Goal: Task Accomplishment & Management: Manage account settings

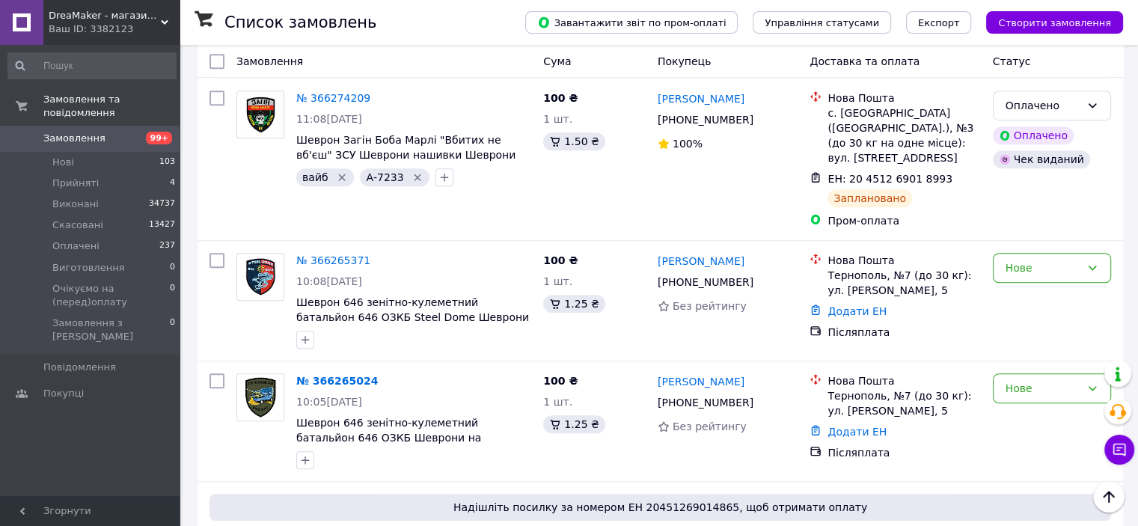
scroll to position [1048, 0]
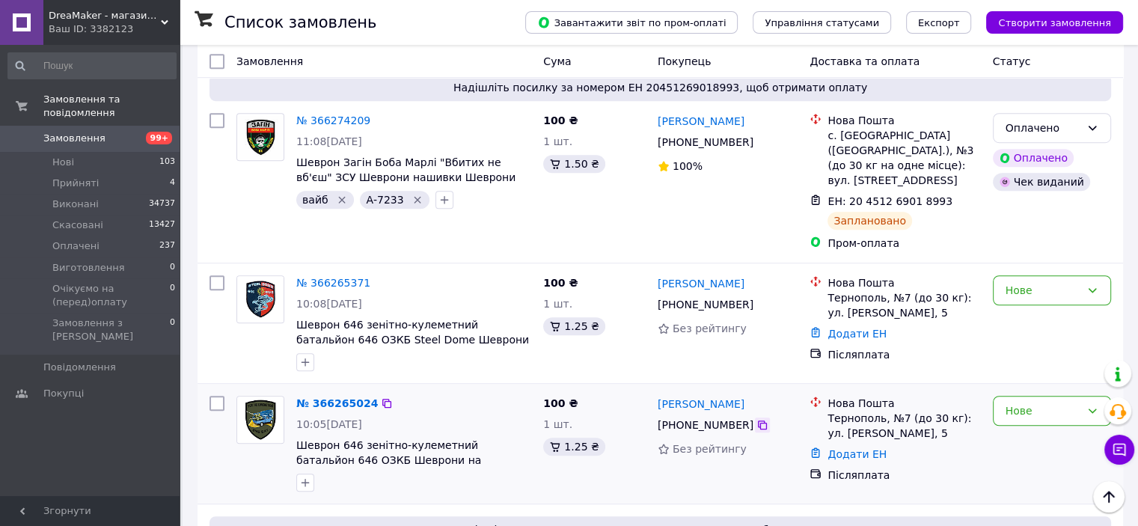
click at [757, 419] on icon at bounding box center [763, 425] width 12 height 12
click at [305, 477] on icon "button" at bounding box center [305, 483] width 12 height 12
type input "вайб и"
checkbox input "true"
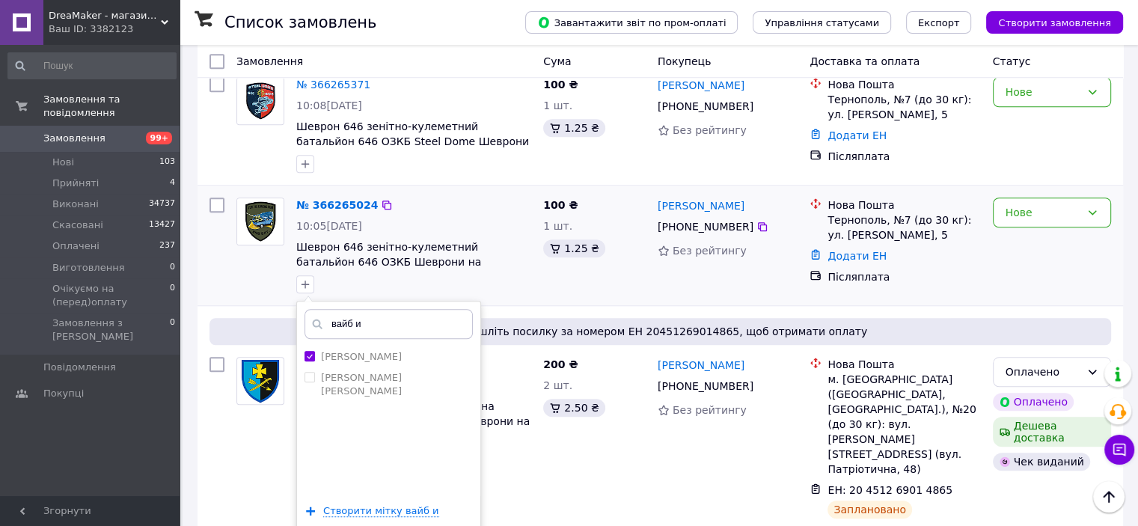
scroll to position [1272, 0]
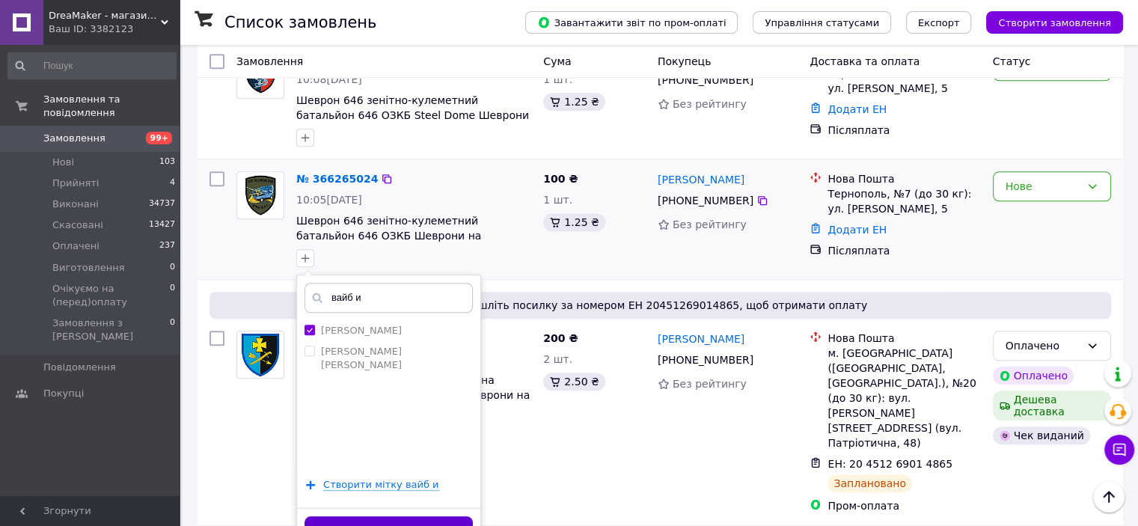
click at [390, 516] on button "Додати мітку" at bounding box center [389, 530] width 168 height 29
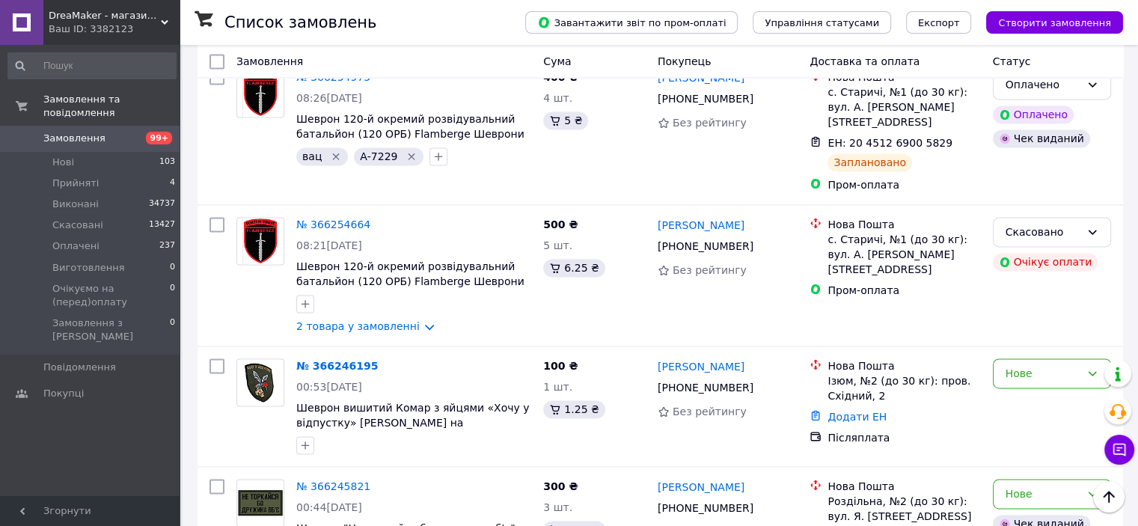
scroll to position [2170, 0]
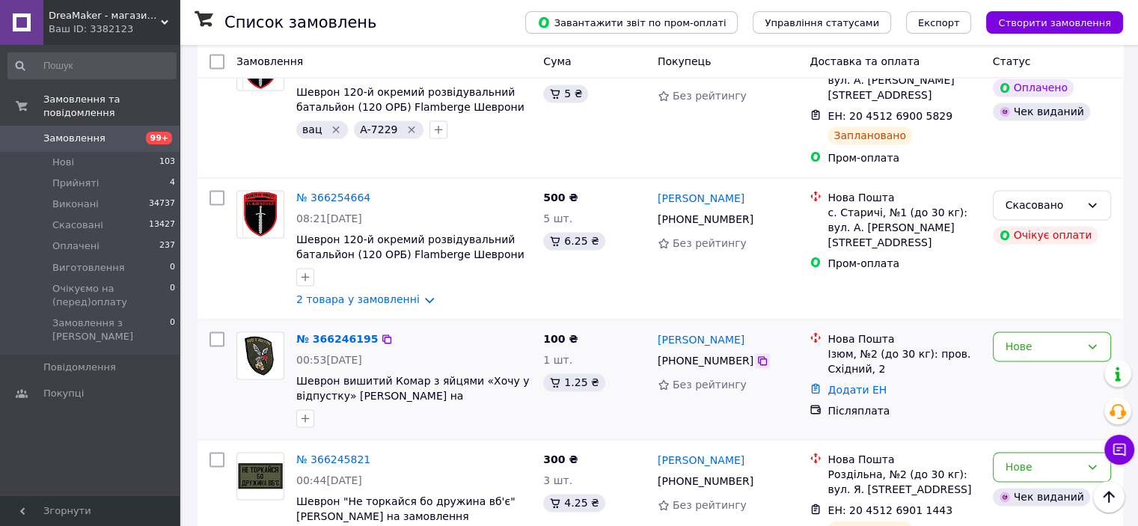
click at [757, 355] on icon at bounding box center [763, 361] width 12 height 12
click at [304, 412] on icon "button" at bounding box center [305, 418] width 12 height 12
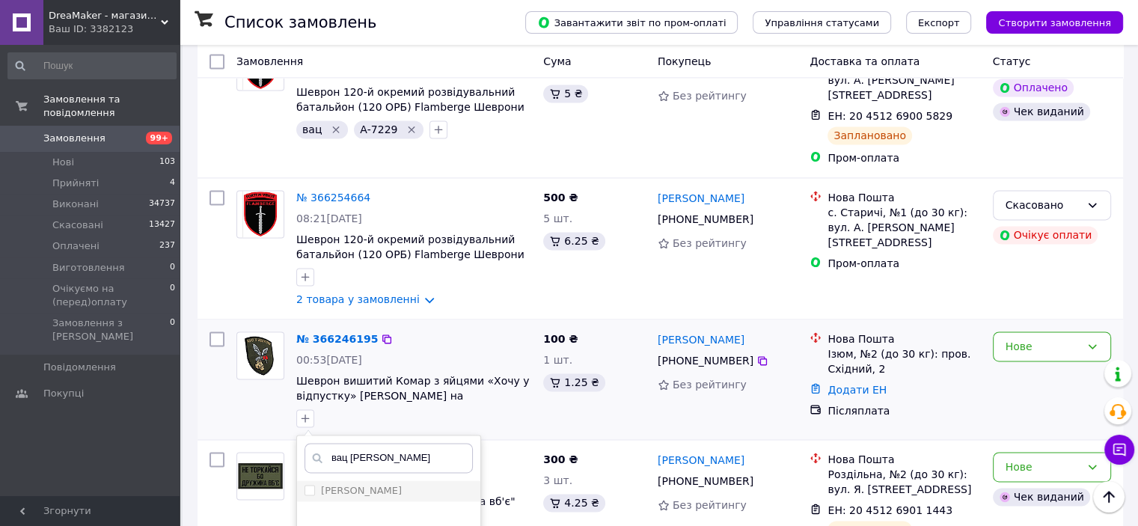
type input "вац и"
click at [397, 484] on div "[PERSON_NAME]" at bounding box center [389, 490] width 168 height 13
checkbox input "true"
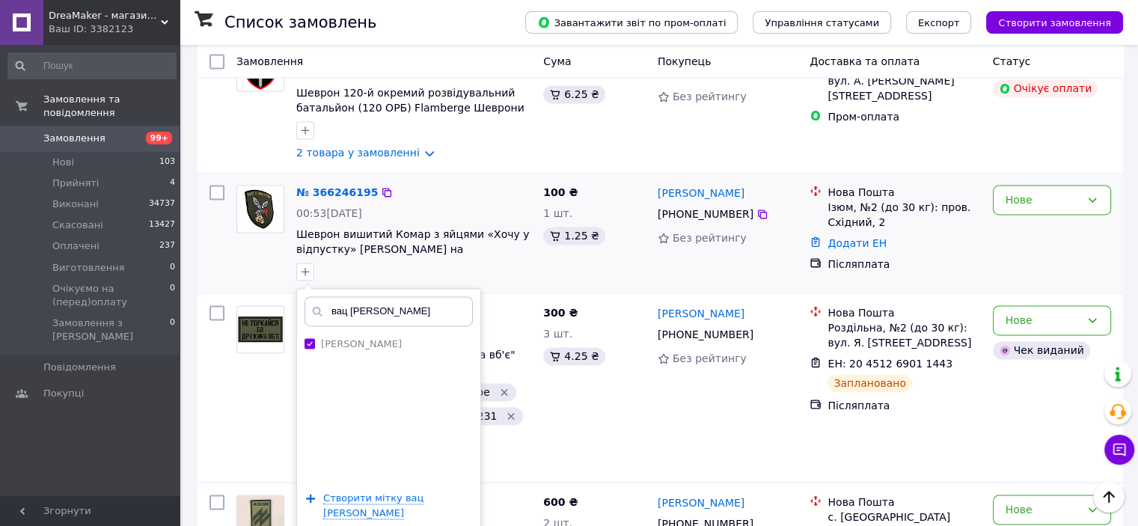
scroll to position [2320, 0]
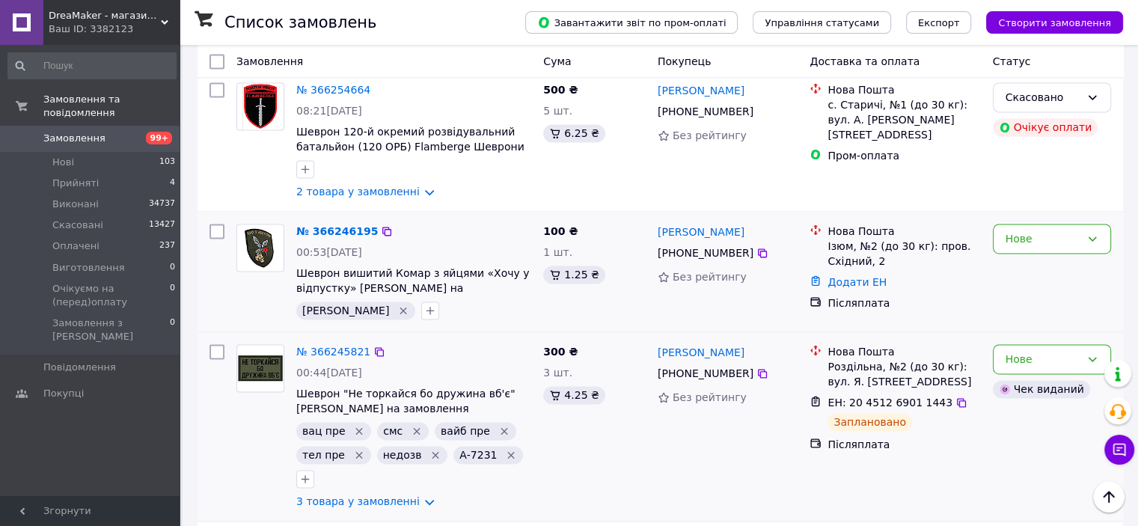
scroll to position [2245, 0]
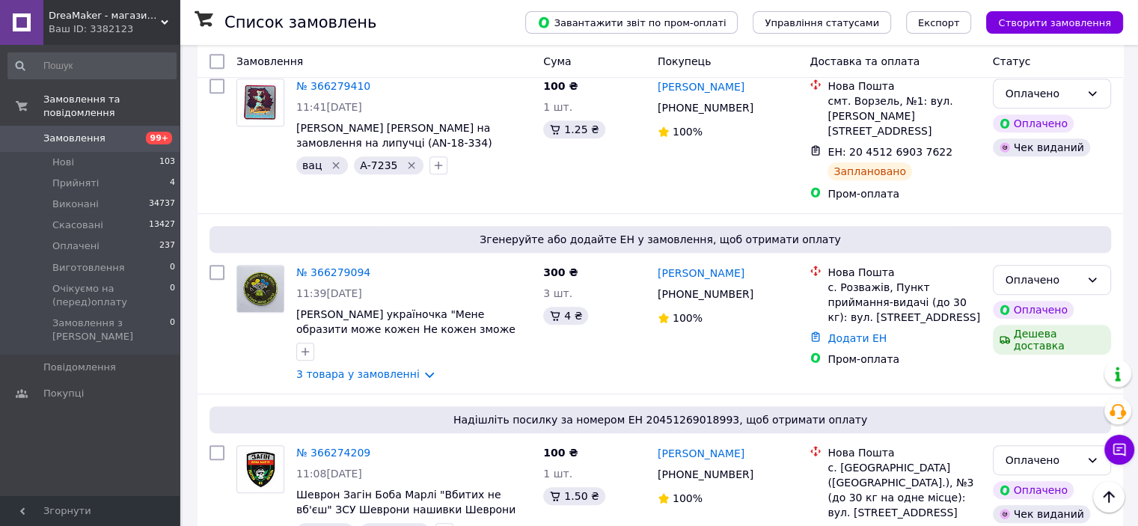
scroll to position [673, 0]
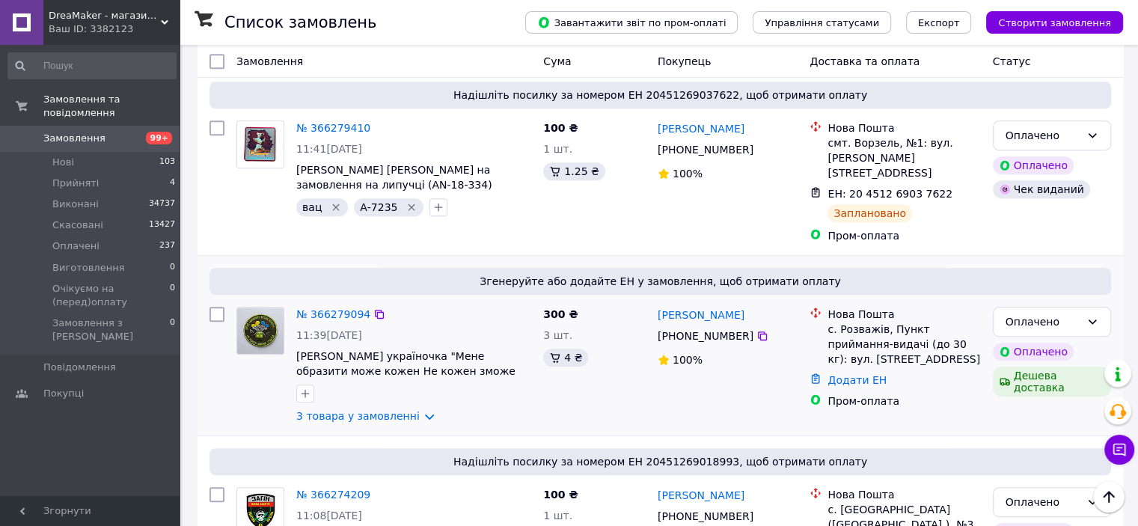
click at [376, 400] on div "№ 366279094 11:39, 12.10.2025 Шеврон україночка "Мене образити може кожен Не ко…" at bounding box center [413, 365] width 247 height 129
click at [379, 410] on link "3 товара у замовленні" at bounding box center [357, 416] width 123 height 12
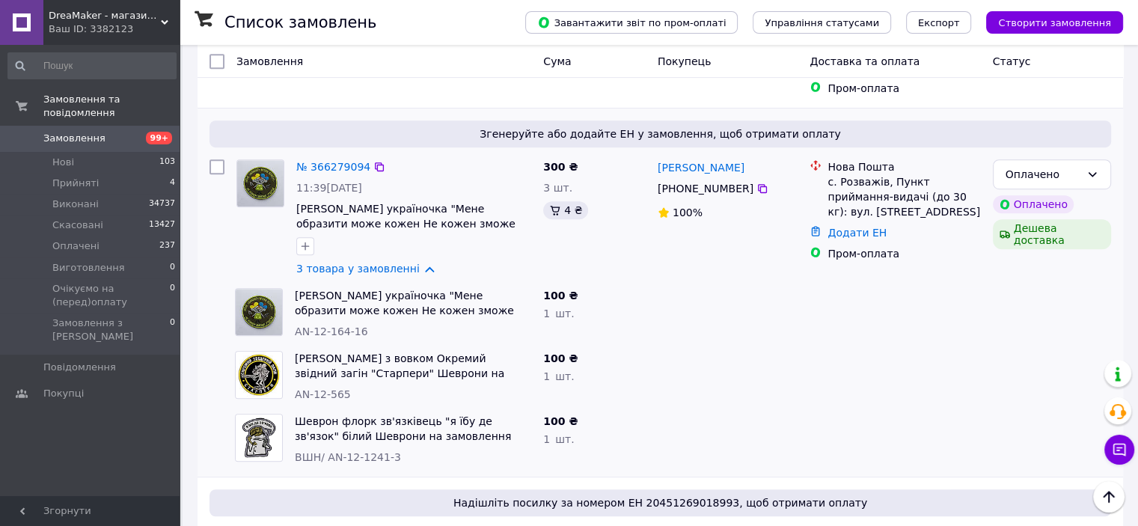
scroll to position [823, 0]
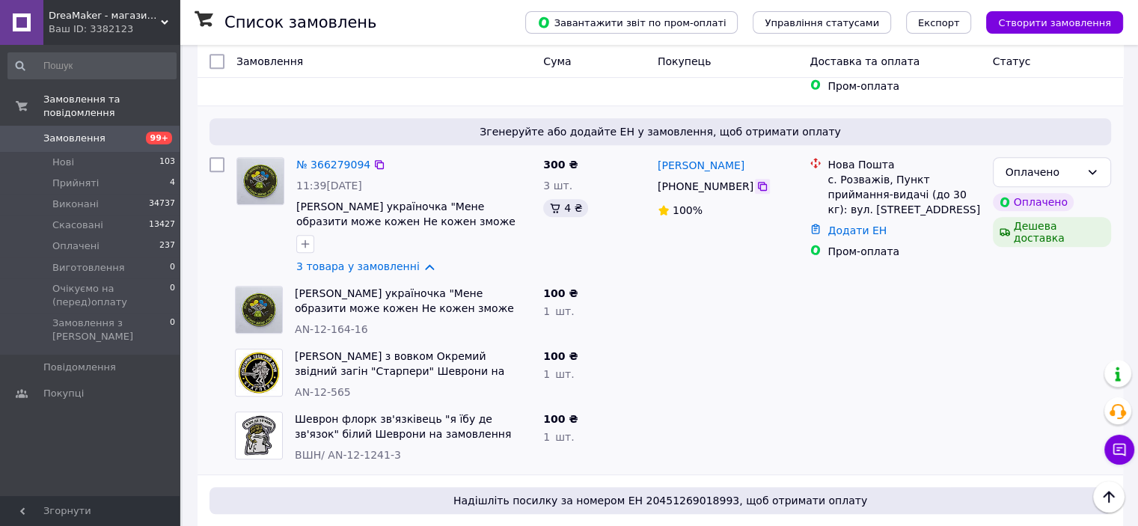
click at [757, 180] on icon at bounding box center [763, 186] width 12 height 12
click at [303, 238] on icon "button" at bounding box center [305, 244] width 12 height 12
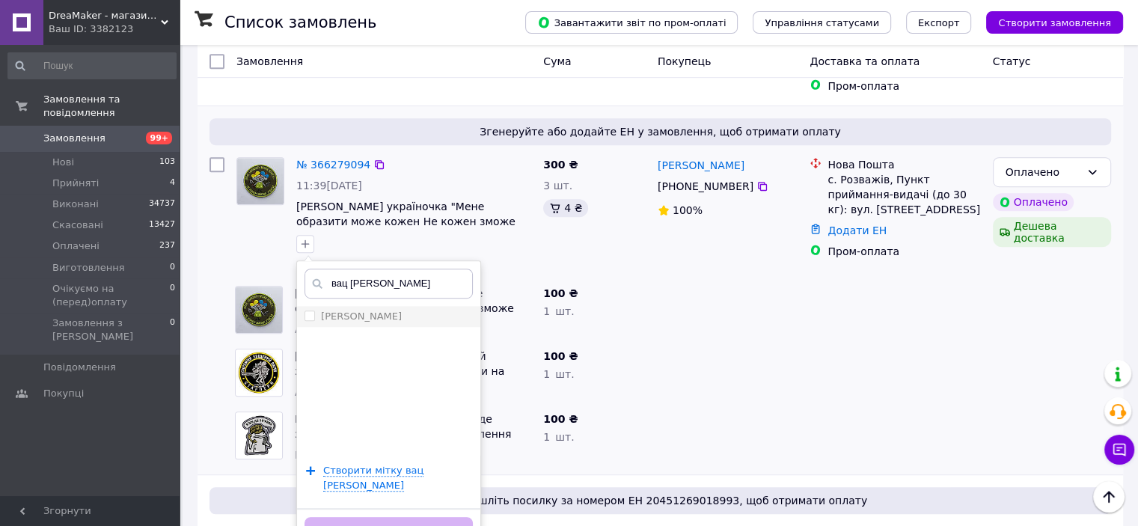
type input "вац и"
click at [371, 306] on li "[PERSON_NAME]" at bounding box center [388, 316] width 183 height 21
checkbox input "true"
click at [422, 517] on button "Додати мітку" at bounding box center [389, 531] width 168 height 29
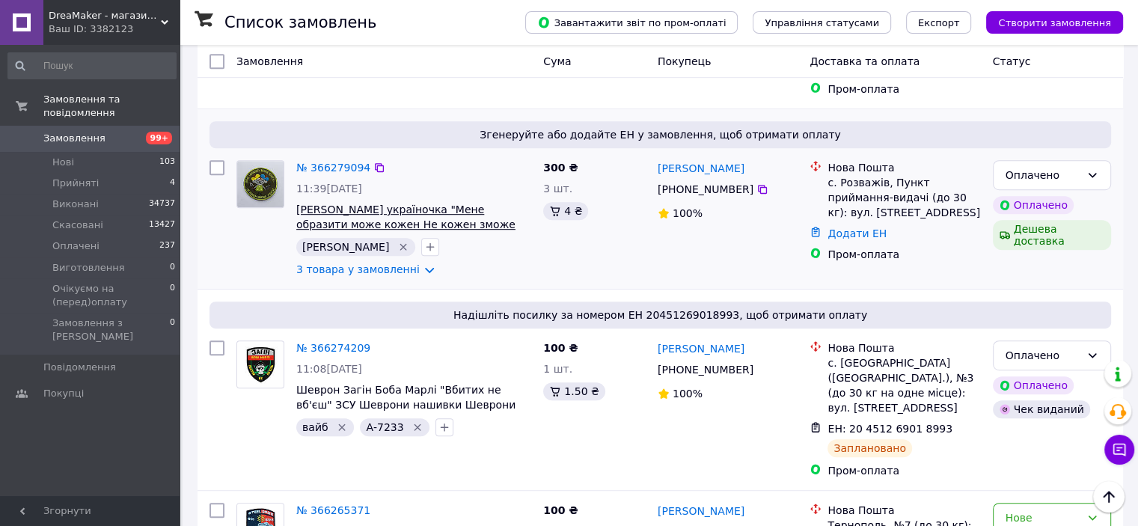
scroll to position [823, 0]
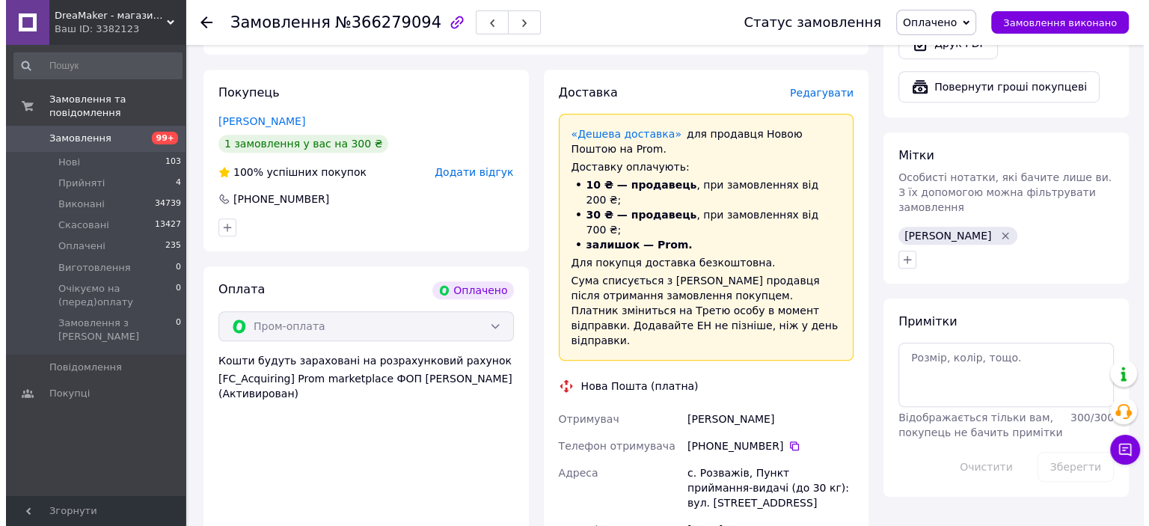
scroll to position [1048, 0]
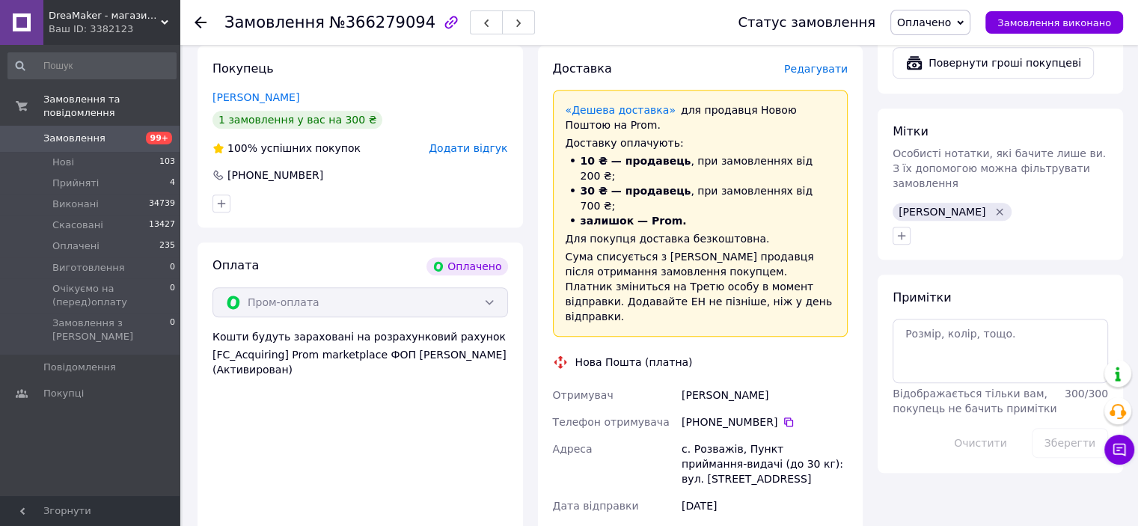
click at [834, 63] on span "Редагувати" at bounding box center [816, 69] width 64 height 12
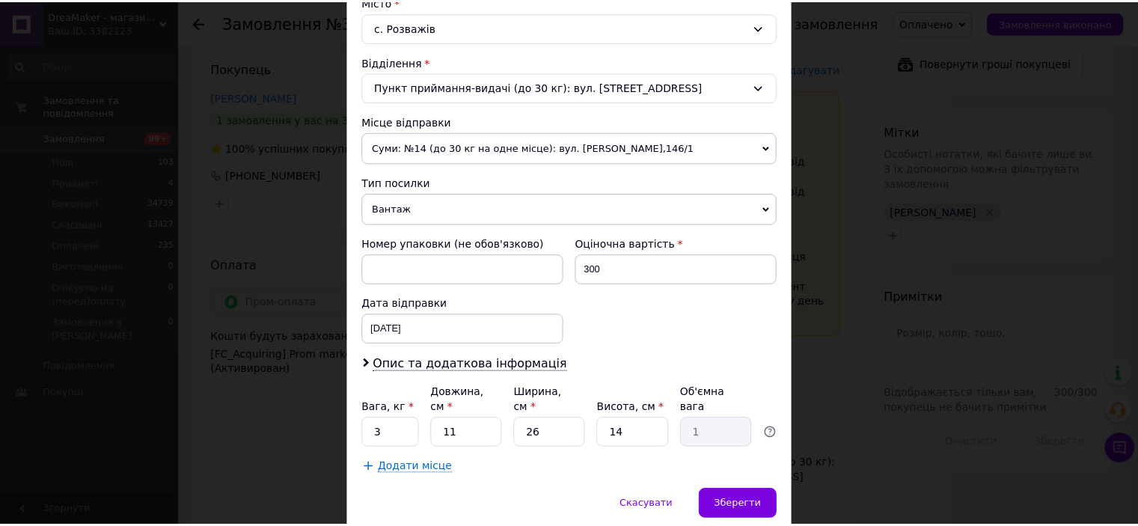
scroll to position [463, 0]
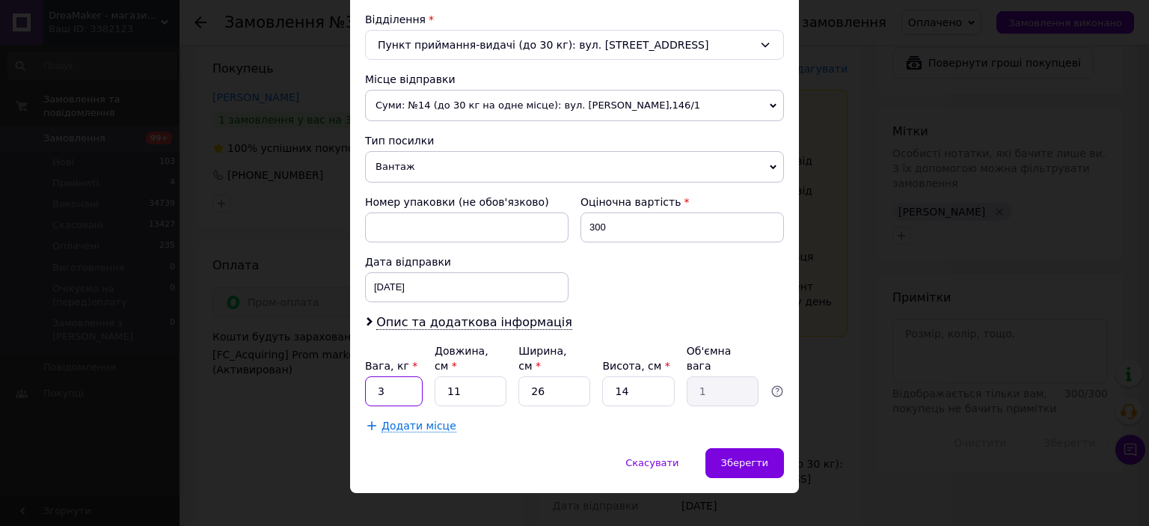
click at [403, 376] on input "3" at bounding box center [394, 391] width 58 height 30
type input "1"
click at [771, 448] on div "Зберегти" at bounding box center [745, 463] width 79 height 30
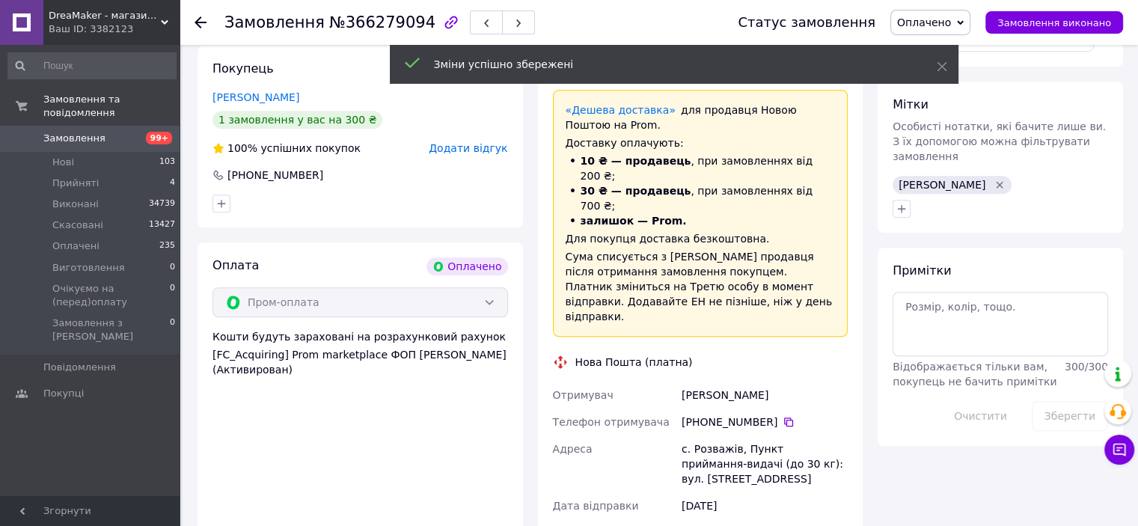
scroll to position [1347, 0]
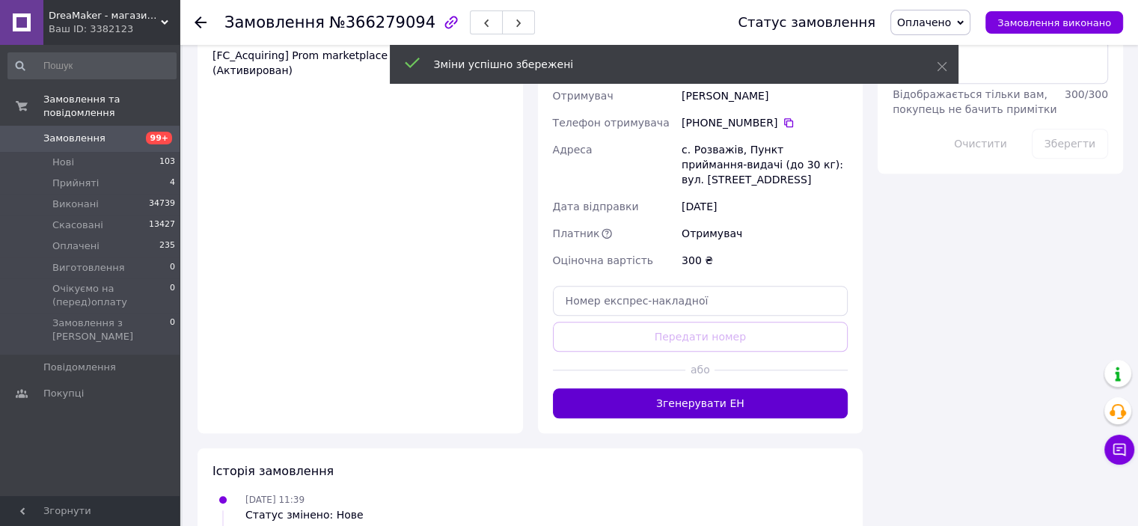
click at [729, 388] on button "Згенерувати ЕН" at bounding box center [701, 403] width 296 height 30
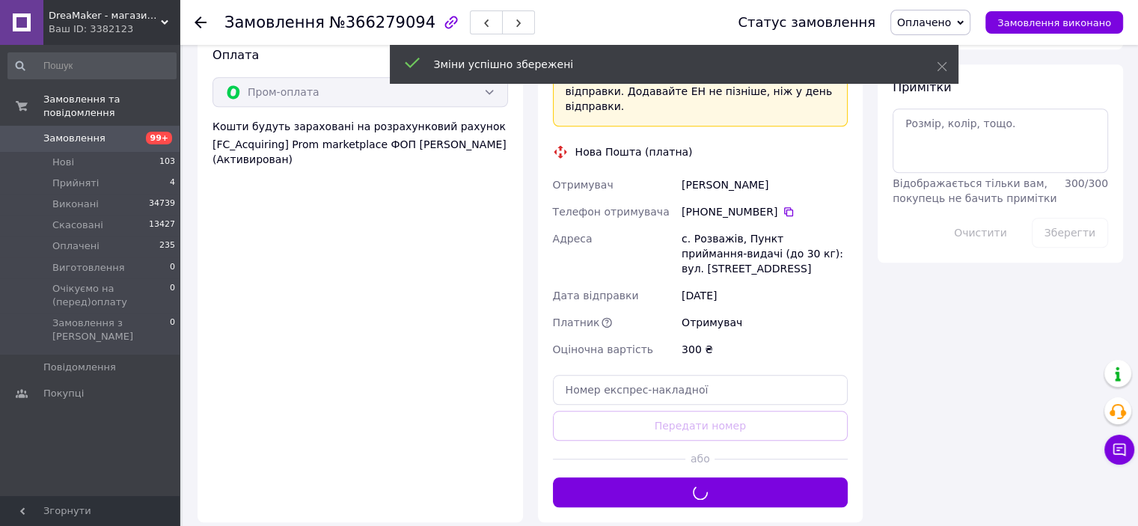
scroll to position [1122, 0]
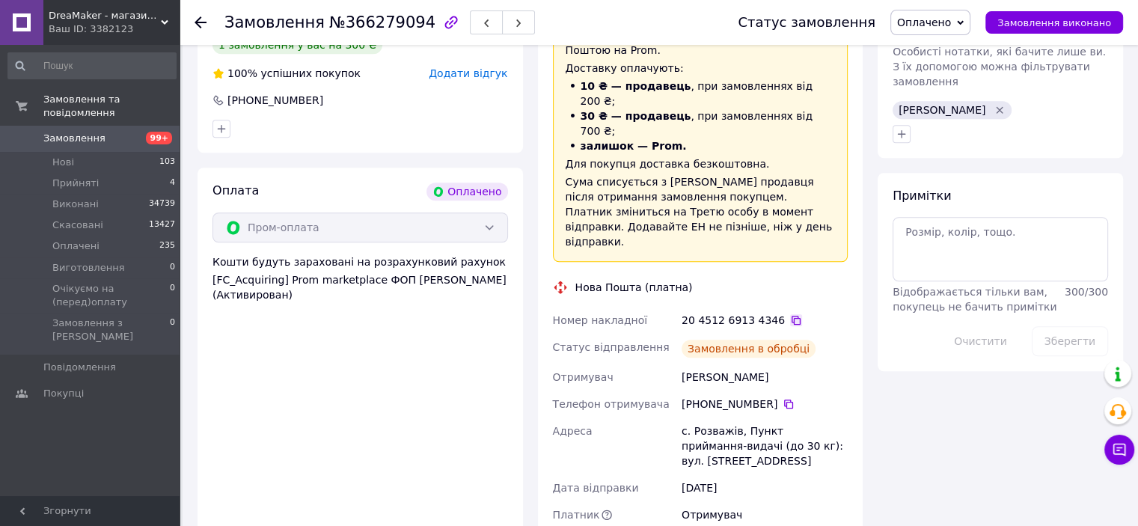
click at [792, 316] on icon at bounding box center [796, 320] width 9 height 9
drag, startPoint x: 715, startPoint y: 311, endPoint x: 784, endPoint y: 305, distance: 69.2
click at [784, 307] on div "Номер накладної 20 4512 6913 4346   Статус відправлення Заплановано Отримувач […" at bounding box center [701, 452] width 302 height 290
copy div "Отримувач [PERSON_NAME]"
drag, startPoint x: 659, startPoint y: 373, endPoint x: 733, endPoint y: 370, distance: 74.9
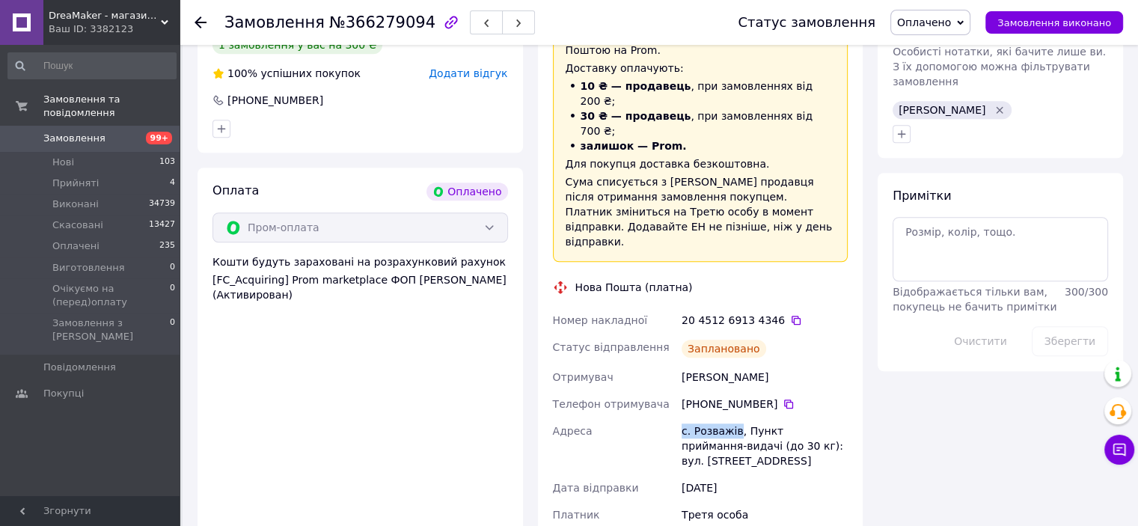
click at [733, 370] on div "Номер накладної 20 4512 6913 4346   Статус відправлення Заплановано Отримувач […" at bounding box center [701, 452] width 302 height 290
copy div "Адреса с. Розважів"
click at [783, 398] on icon at bounding box center [789, 404] width 12 height 12
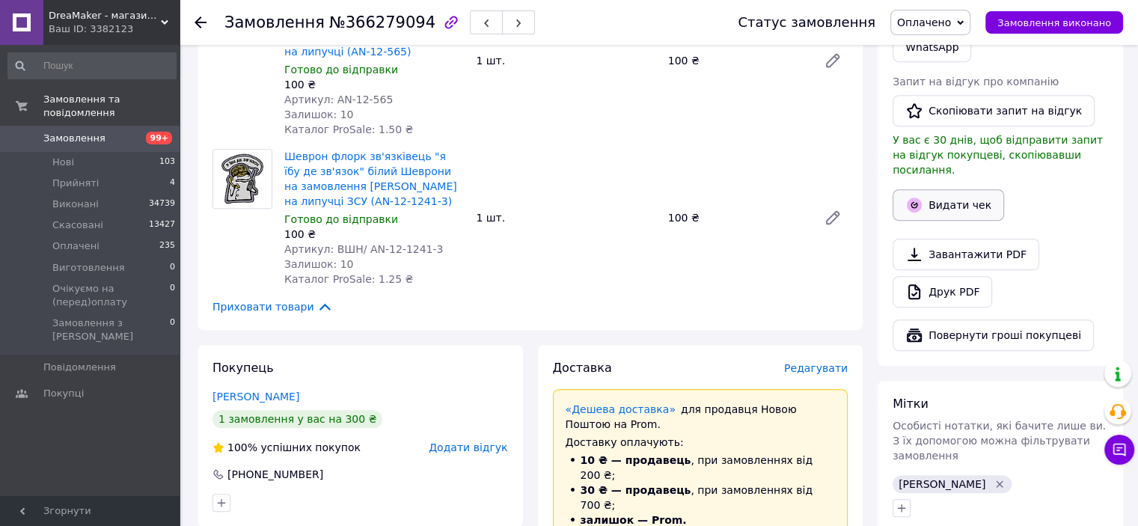
click at [943, 189] on button "Видати чек" at bounding box center [948, 204] width 111 height 31
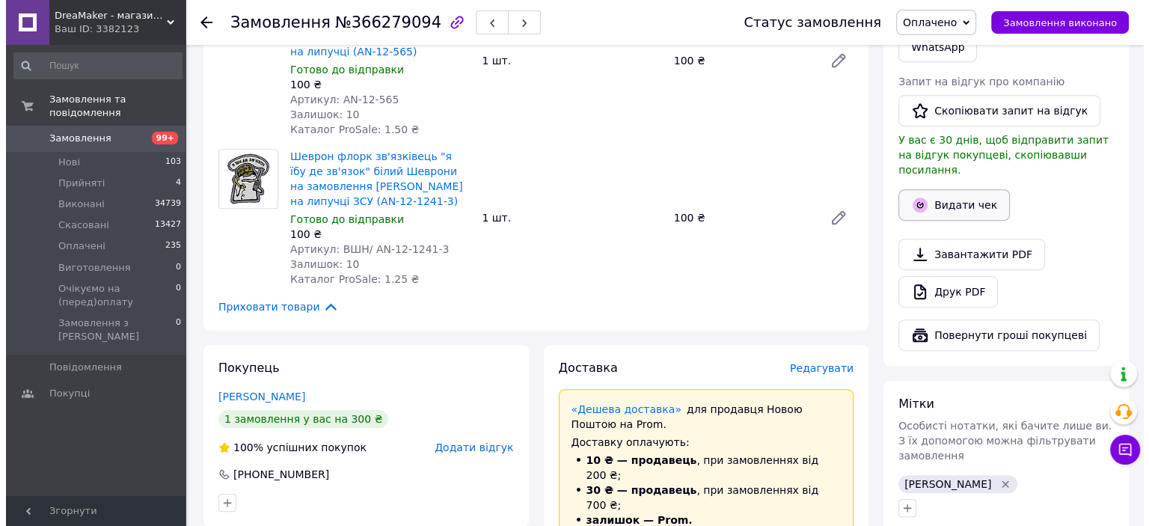
scroll to position [733, 0]
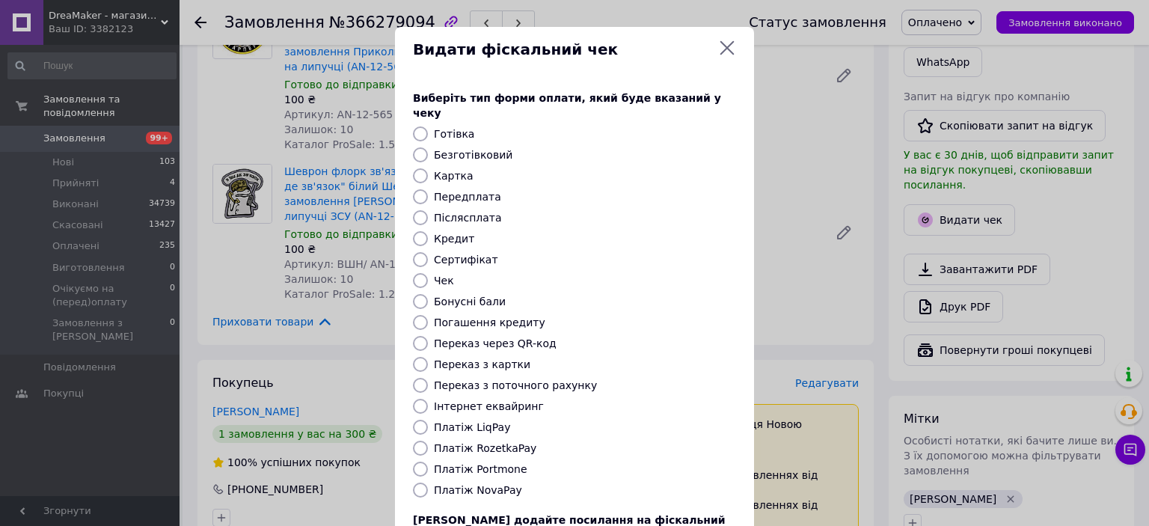
click at [453, 212] on label "Післясплата" at bounding box center [468, 218] width 68 height 12
click at [428, 210] on input "Післясплата" at bounding box center [420, 217] width 15 height 15
radio input "true"
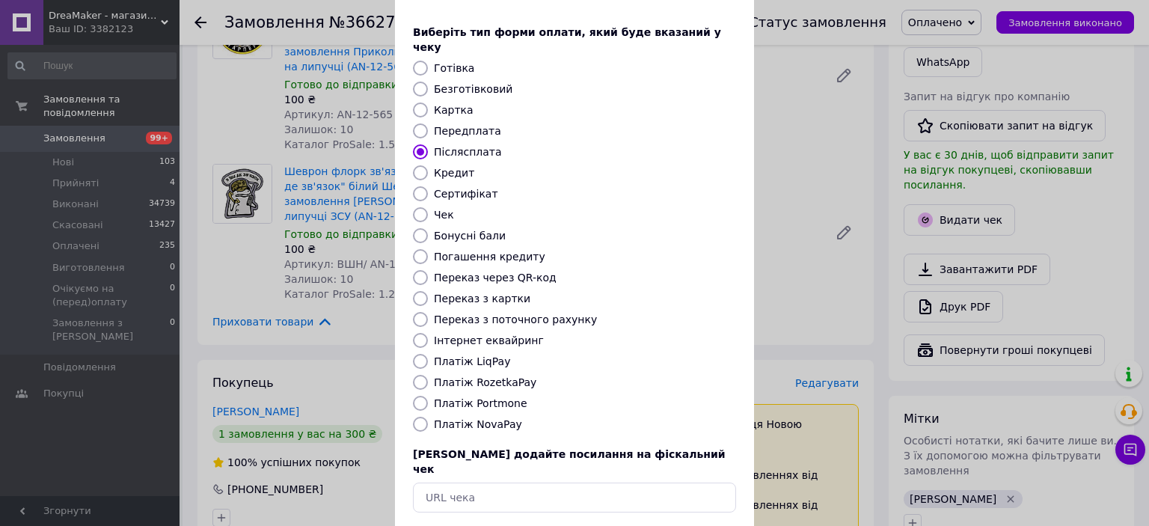
scroll to position [116, 0]
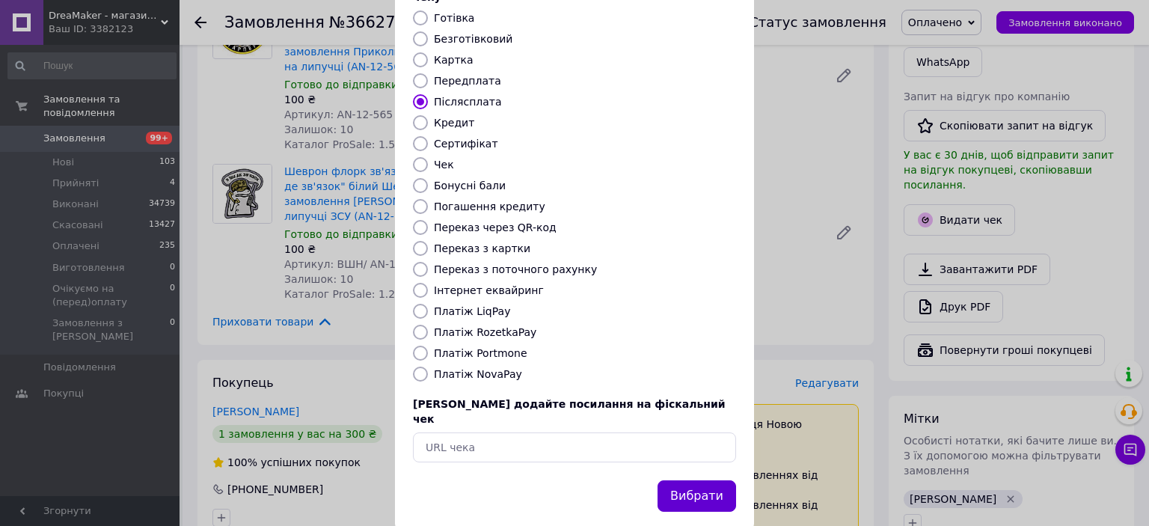
click at [698, 480] on button "Вибрати" at bounding box center [697, 496] width 79 height 32
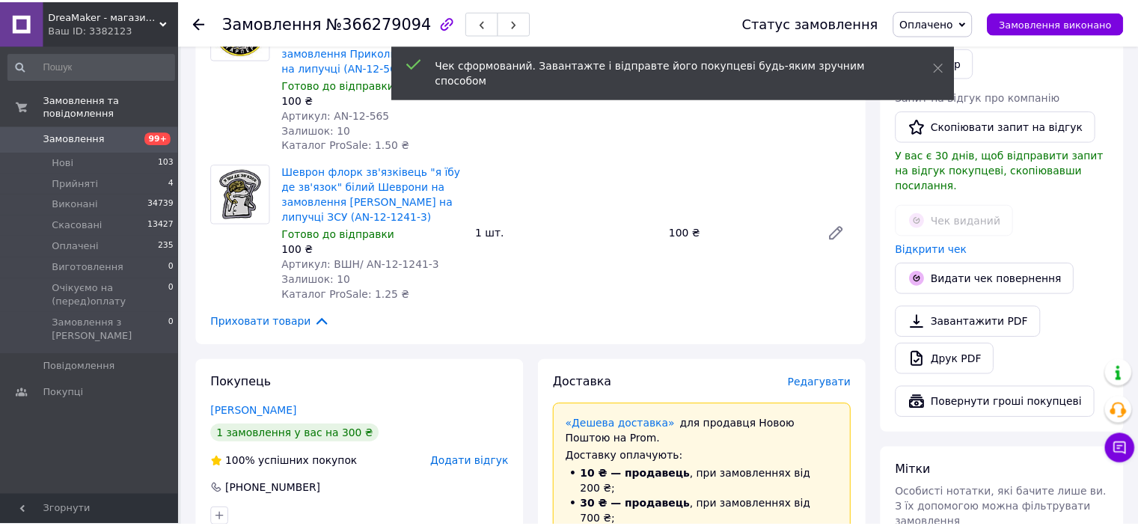
scroll to position [748, 0]
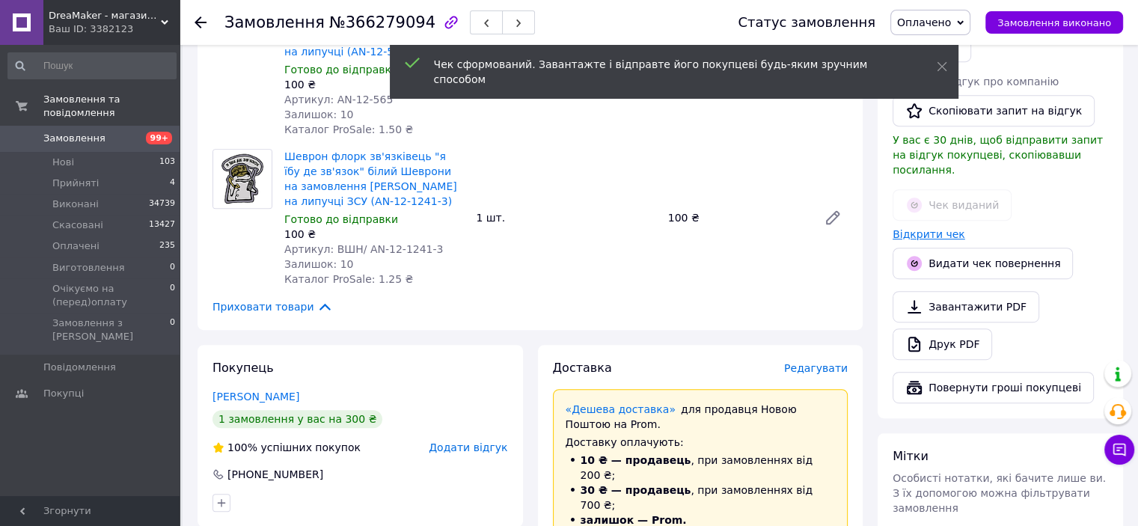
click at [933, 228] on link "Відкрити чек" at bounding box center [929, 234] width 73 height 12
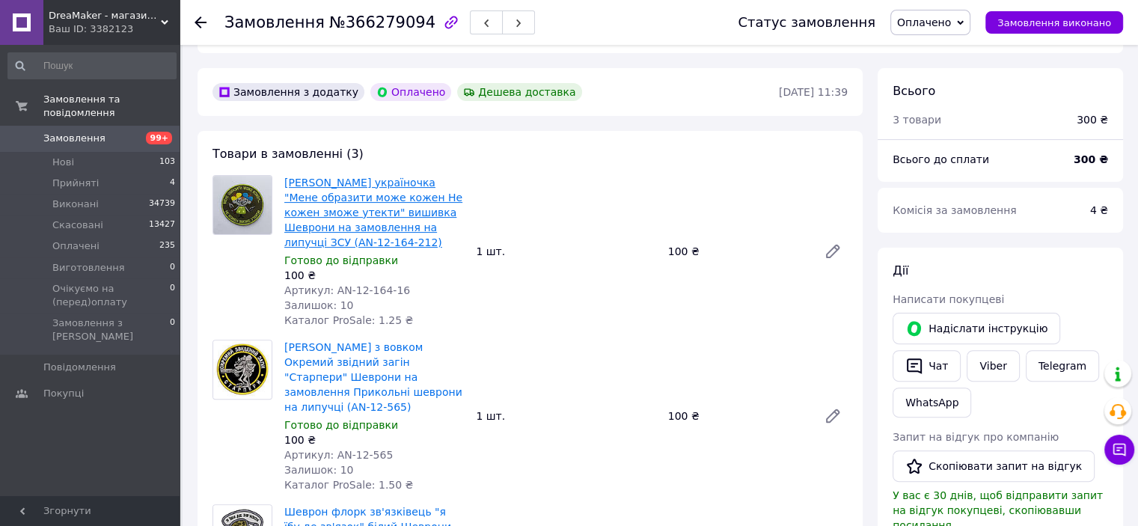
scroll to position [374, 0]
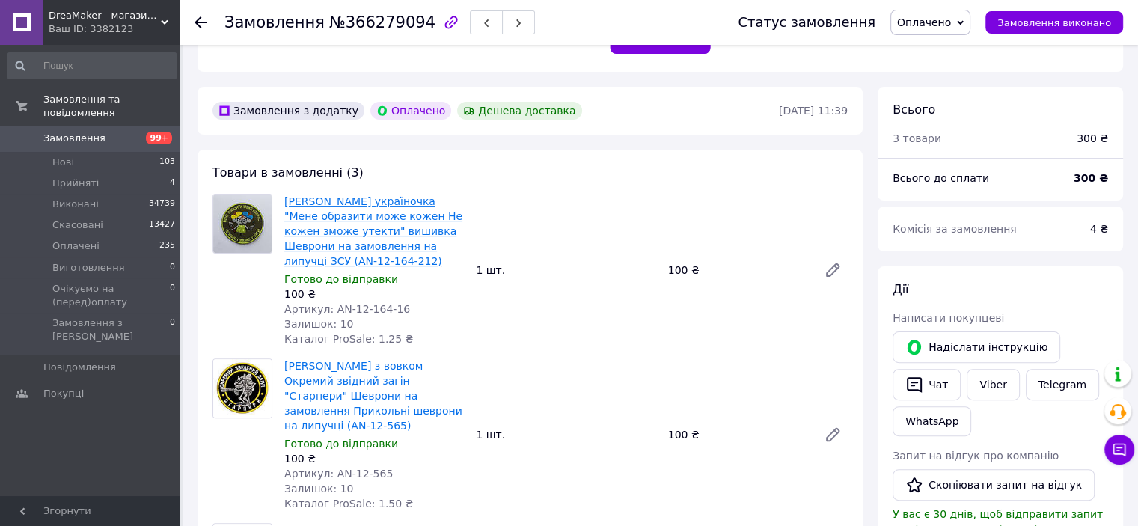
click at [362, 210] on link "[PERSON_NAME] україночка "Мене образити може кожен Не кожен зможе утекти" вишив…" at bounding box center [373, 231] width 178 height 72
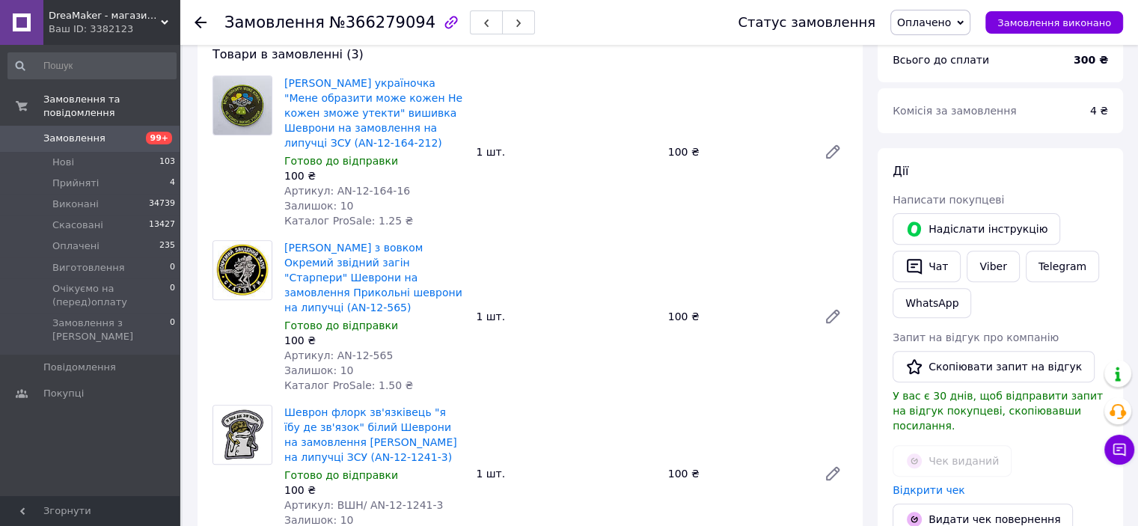
scroll to position [599, 0]
